Goal: Task Accomplishment & Management: Use online tool/utility

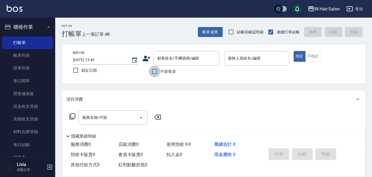
click at [155, 72] on input "不留客資" at bounding box center [155, 72] width 12 height 12
checkbox input "true"
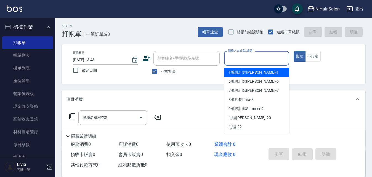
click at [256, 58] on input "服務人員姓名/編號" at bounding box center [256, 58] width 60 height 10
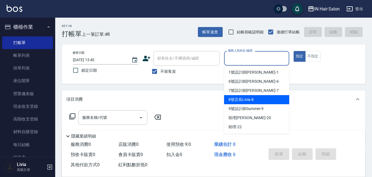
click at [239, 100] on span "8號店長Livia -8" at bounding box center [240, 100] width 25 height 6
type input "8號店長Livia-8"
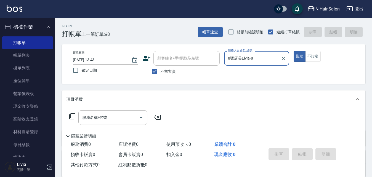
click at [72, 116] on icon at bounding box center [72, 116] width 7 height 7
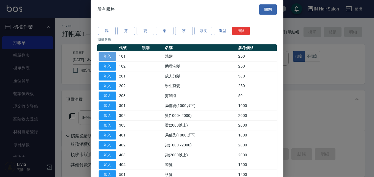
click at [112, 56] on button "加入" at bounding box center [108, 56] width 18 height 9
type input "洗髮(101)"
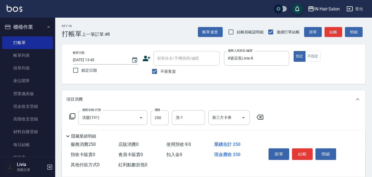
click at [74, 115] on icon at bounding box center [72, 116] width 7 height 7
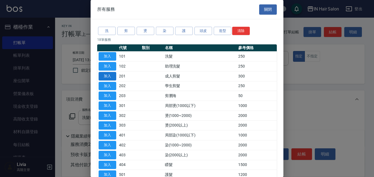
click at [113, 75] on button "加入" at bounding box center [108, 76] width 18 height 9
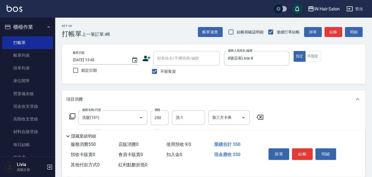
click at [73, 115] on icon at bounding box center [72, 116] width 7 height 7
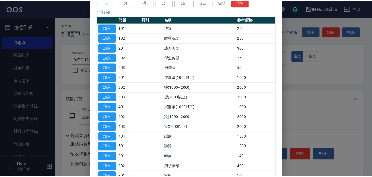
scroll to position [55, 0]
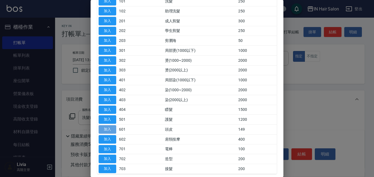
click at [113, 128] on button "加入" at bounding box center [108, 129] width 18 height 9
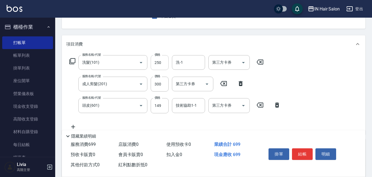
click at [165, 65] on input "250" at bounding box center [160, 62] width 18 height 15
type input "300"
click at [147, 95] on div "服務名稱/代號 洗髮(101) 服務名稱/代號 價格 300 價格 洗-1 洗-1 第三方卡券 第三方卡券 服務名稱/代號 成人剪髮(201) 服務名稱/代號…" at bounding box center [175, 92] width 218 height 75
click at [160, 82] on input "300" at bounding box center [160, 84] width 18 height 15
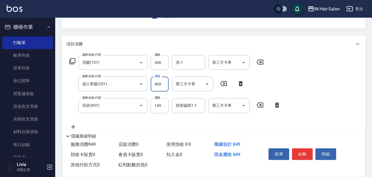
type input "400"
click at [135, 117] on div "服務名稱/代號 洗髮(101) 服務名稱/代號 價格 300 價格 洗-1 洗-1 第三方卡券 第三方卡券 服務名稱/代號 成人剪髮(201) 服務名稱/代號…" at bounding box center [175, 92] width 218 height 75
click at [164, 104] on input "149" at bounding box center [160, 105] width 18 height 15
type input "50"
click at [134, 121] on div "服務名稱/代號 洗髮(101) 服務名稱/代號 價格 300 價格 洗-1 洗-1 第三方卡券 第三方卡券 服務名稱/代號 成人剪髮(201) 服務名稱/代號…" at bounding box center [175, 92] width 218 height 75
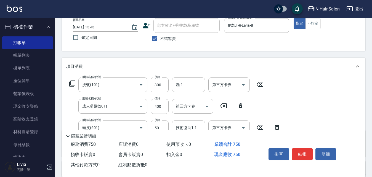
scroll to position [0, 0]
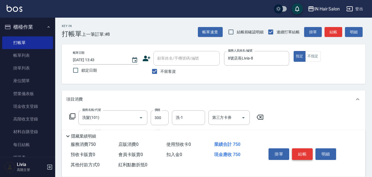
click at [306, 151] on button "結帳" at bounding box center [302, 154] width 21 height 12
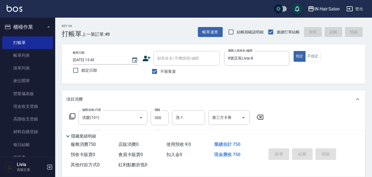
type input "[DATE] 15:57"
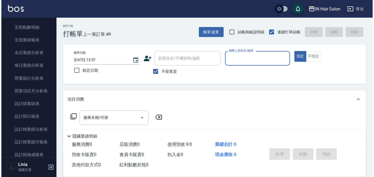
scroll to position [331, 0]
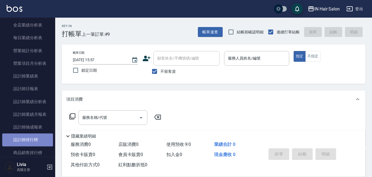
click at [35, 137] on link "設計師排行榜" at bounding box center [27, 139] width 51 height 13
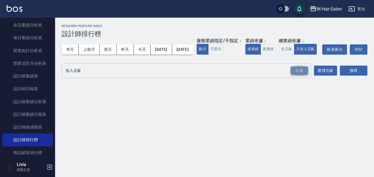
click at [299, 75] on div "全選" at bounding box center [300, 70] width 18 height 9
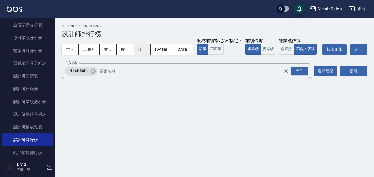
click at [142, 48] on button "今天" at bounding box center [142, 49] width 17 height 10
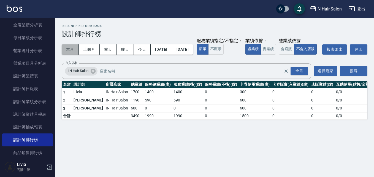
click at [71, 49] on button "本月" at bounding box center [70, 49] width 17 height 10
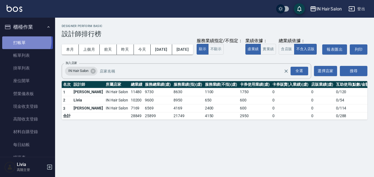
click at [25, 41] on link "打帳單" at bounding box center [27, 42] width 51 height 13
